Goal: Transaction & Acquisition: Purchase product/service

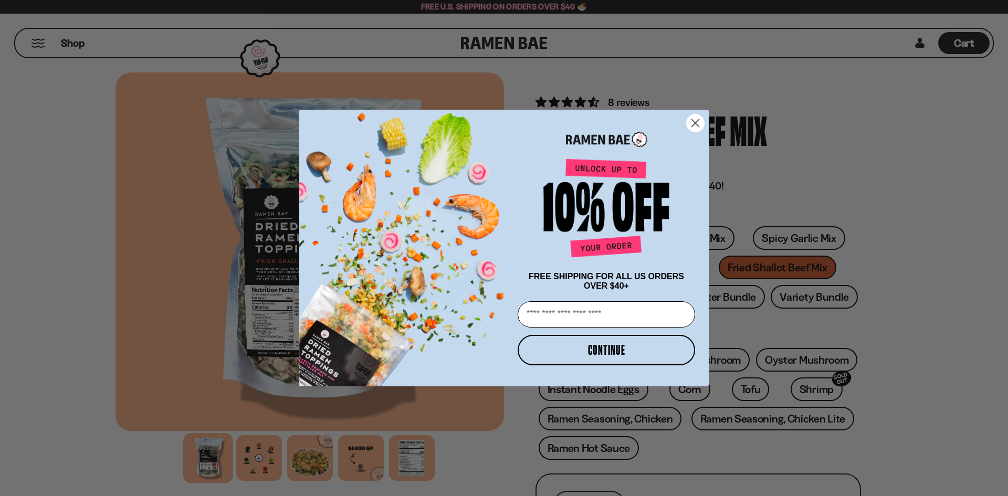
click at [699, 124] on circle "Close dialog" at bounding box center [695, 123] width 17 height 17
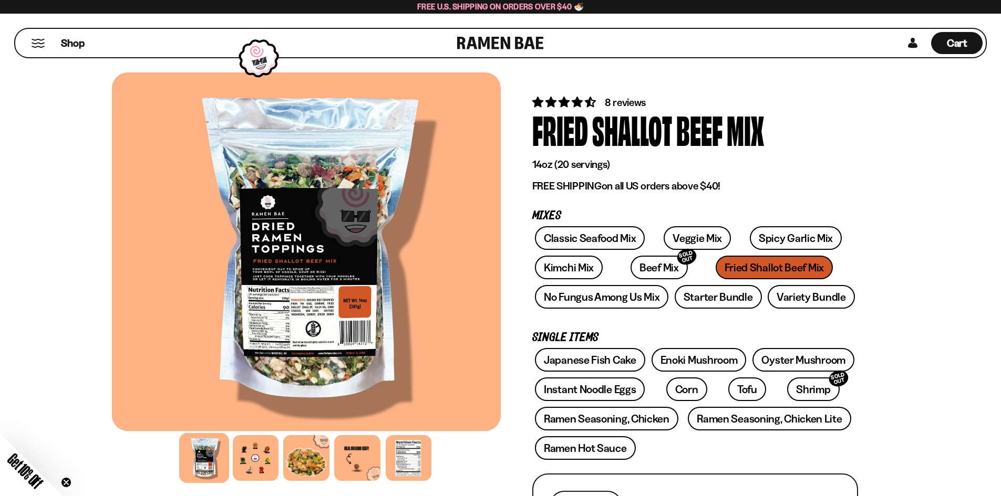
click at [725, 271] on div "Classic Seafood Mix Veggie Mix Spicy Garlic Mix Kimchi Mix Beef Mix SOLD OUT" at bounding box center [695, 270] width 326 height 88
click at [407, 468] on div at bounding box center [408, 458] width 50 height 50
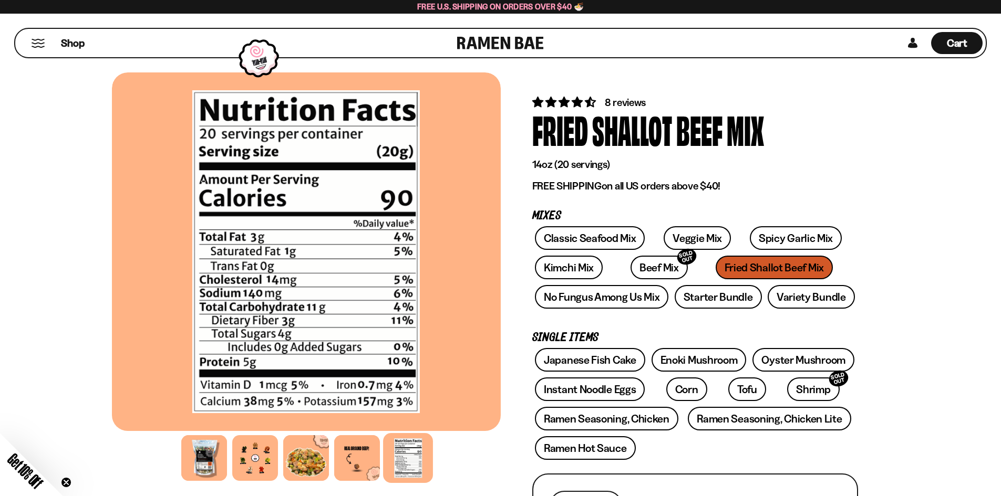
click at [387, 465] on div at bounding box center [408, 458] width 50 height 50
click at [205, 454] on div at bounding box center [204, 458] width 50 height 50
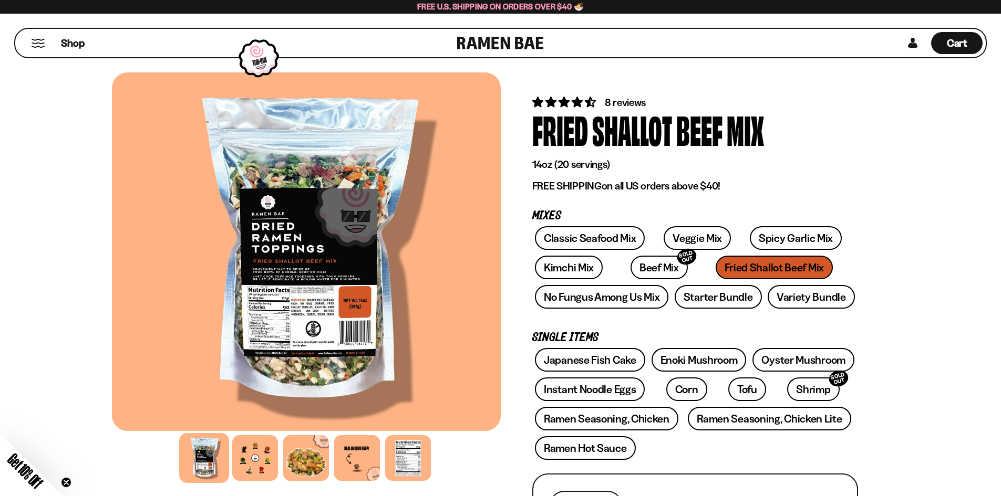
click at [272, 300] on div at bounding box center [306, 251] width 389 height 359
click at [325, 315] on div at bounding box center [306, 251] width 389 height 359
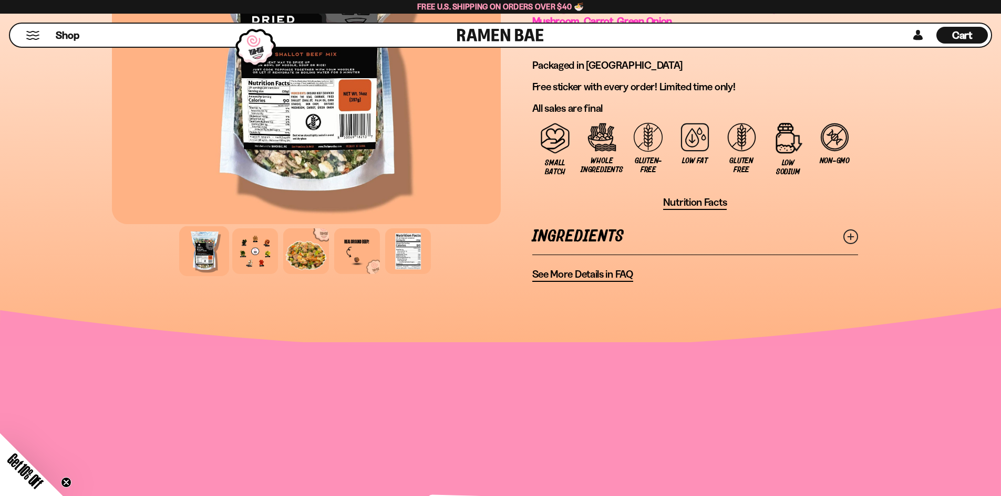
scroll to position [840, 0]
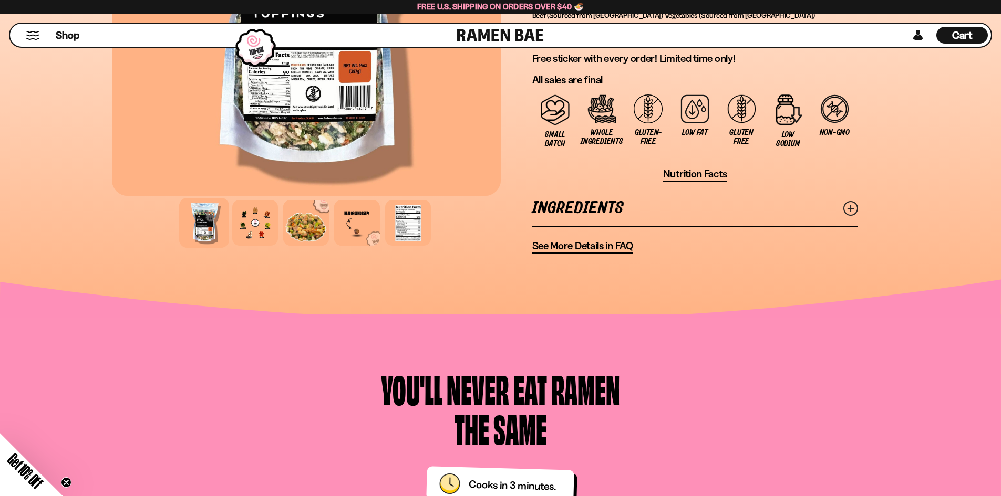
click at [849, 205] on icon at bounding box center [850, 208] width 15 height 15
